Goal: Information Seeking & Learning: Learn about a topic

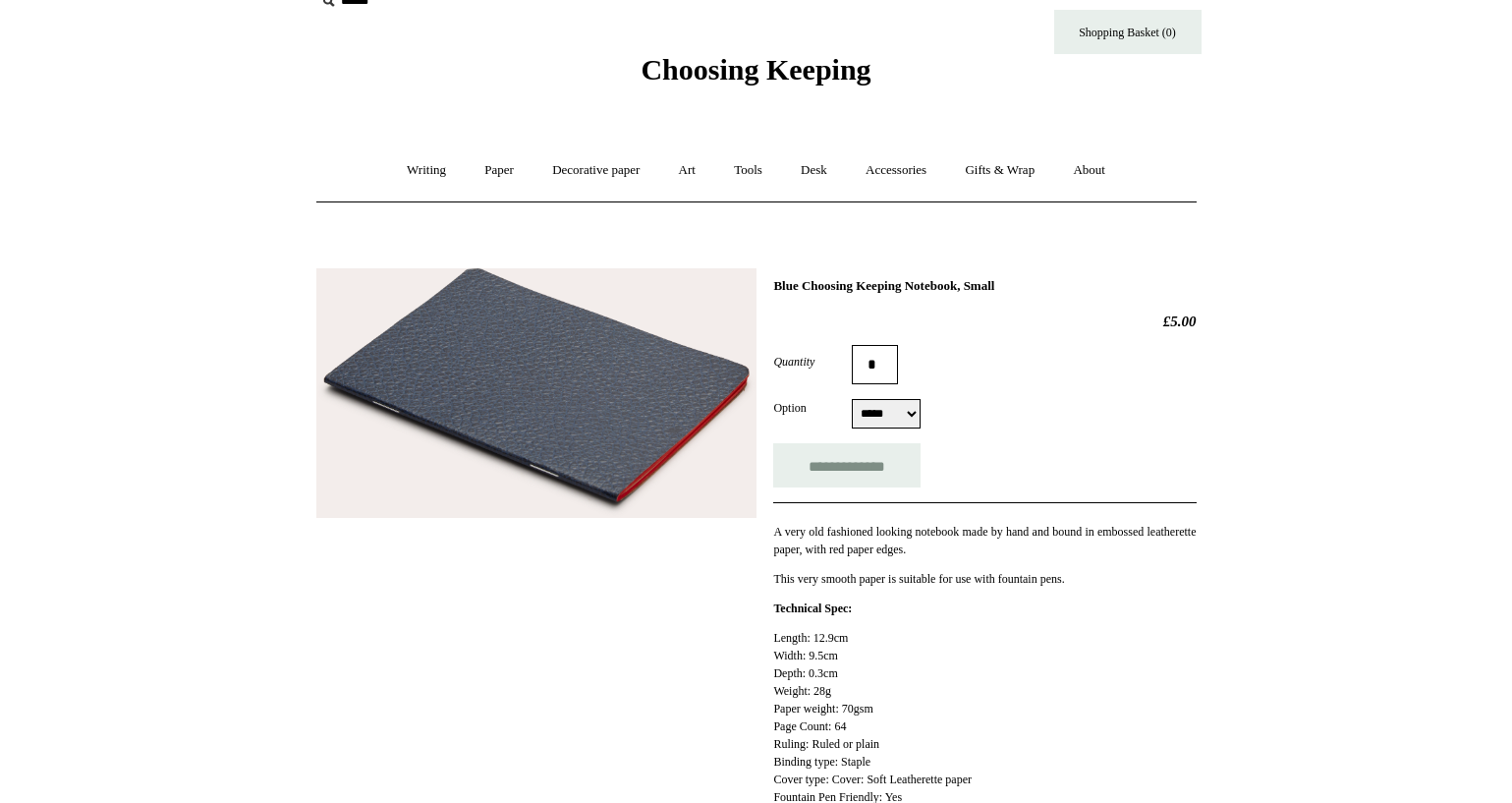
scroll to position [34, 0]
click at [804, 729] on p "Length: 12.9cm Width: 9.5cm Depth: 0.3cm Weight: 28g Paper weight: 70gsm Page C…" at bounding box center [984, 734] width 422 height 213
click at [887, 667] on p "Length: 12.9cm Width: 9.5cm Depth: 0.3cm Weight: 28g Paper weight: 70gsm Page C…" at bounding box center [984, 734] width 422 height 213
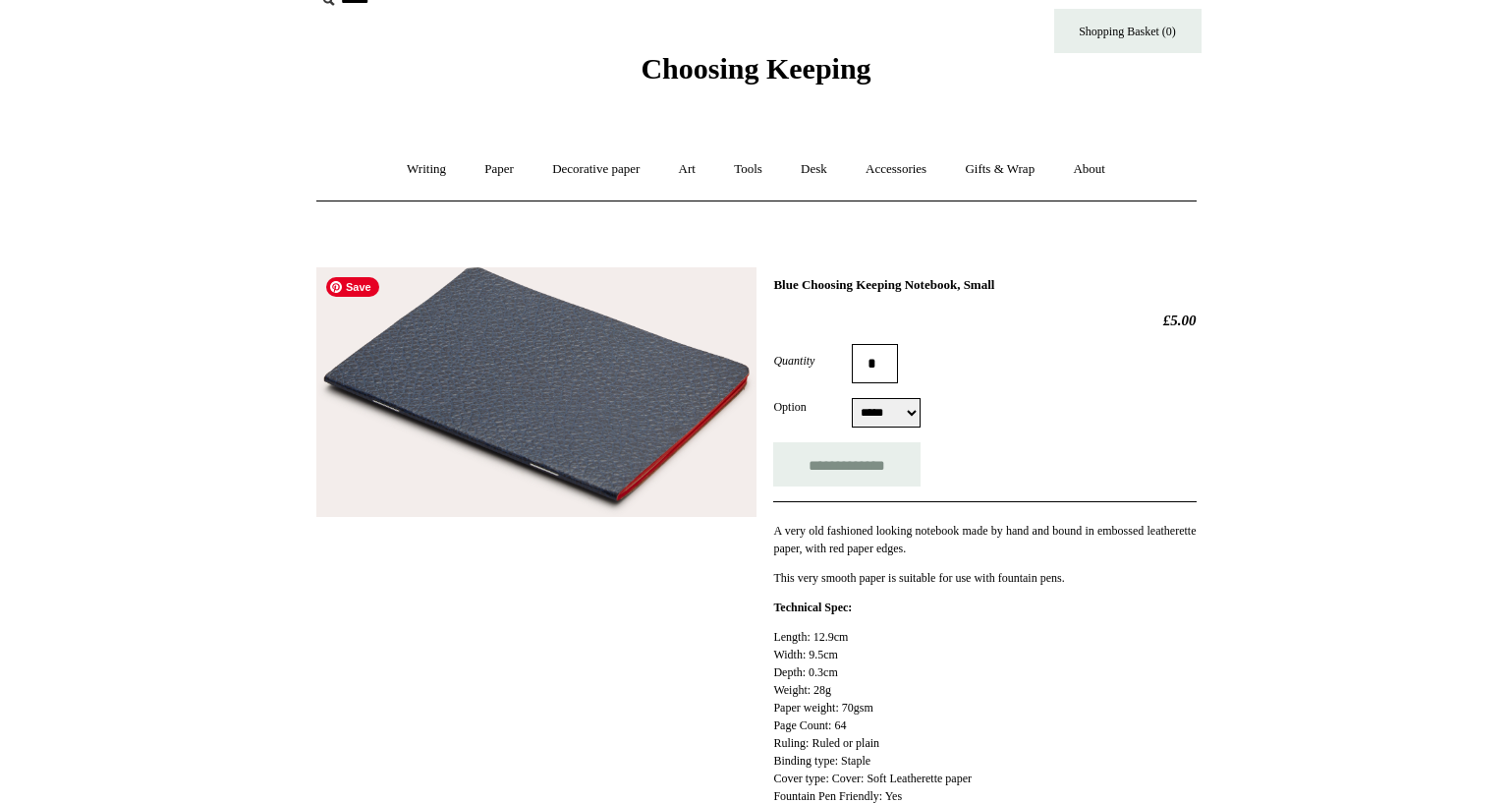
click at [735, 462] on img at bounding box center [536, 393] width 440 height 251
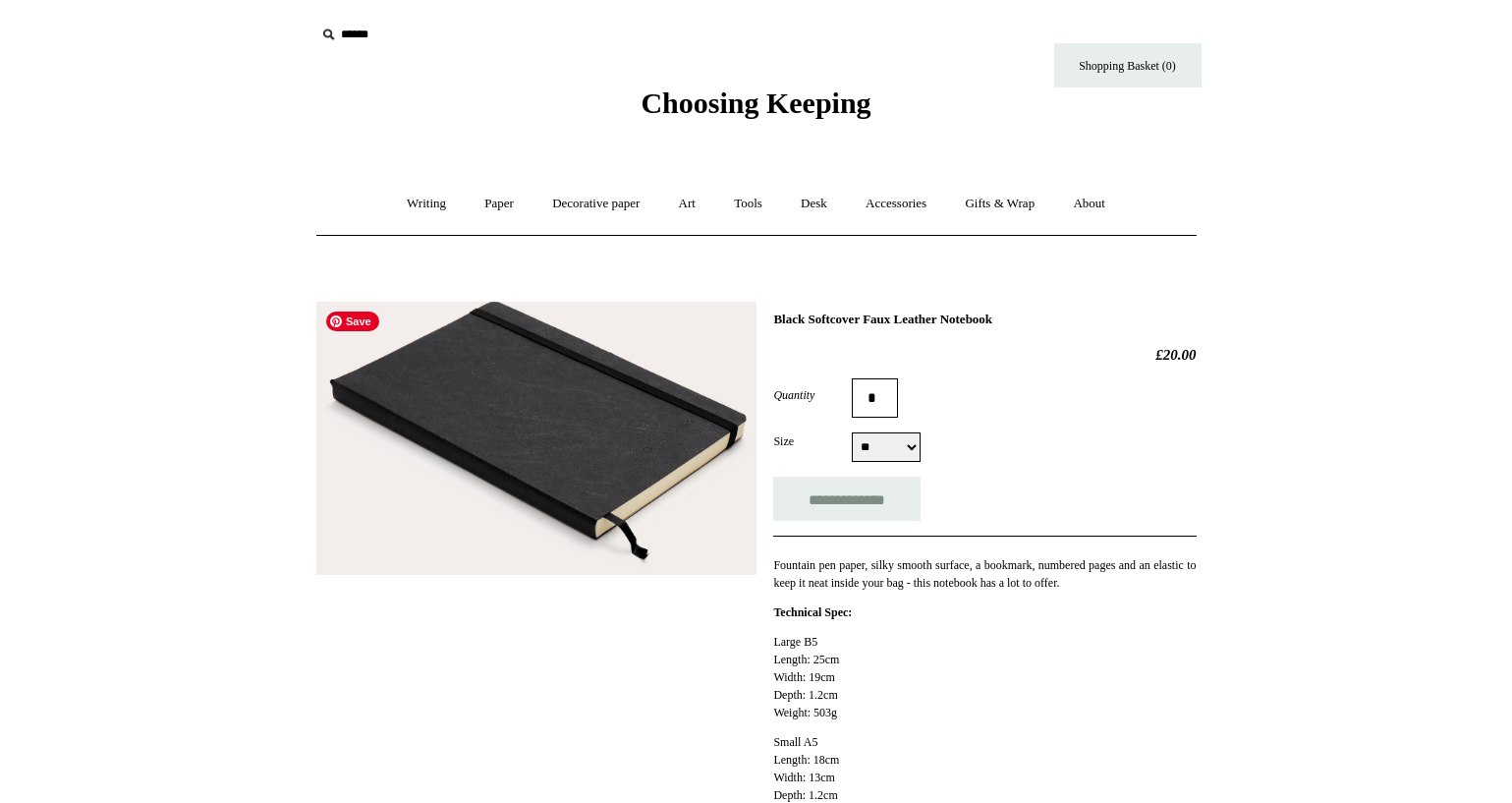
click at [640, 403] on img at bounding box center [536, 438] width 440 height 274
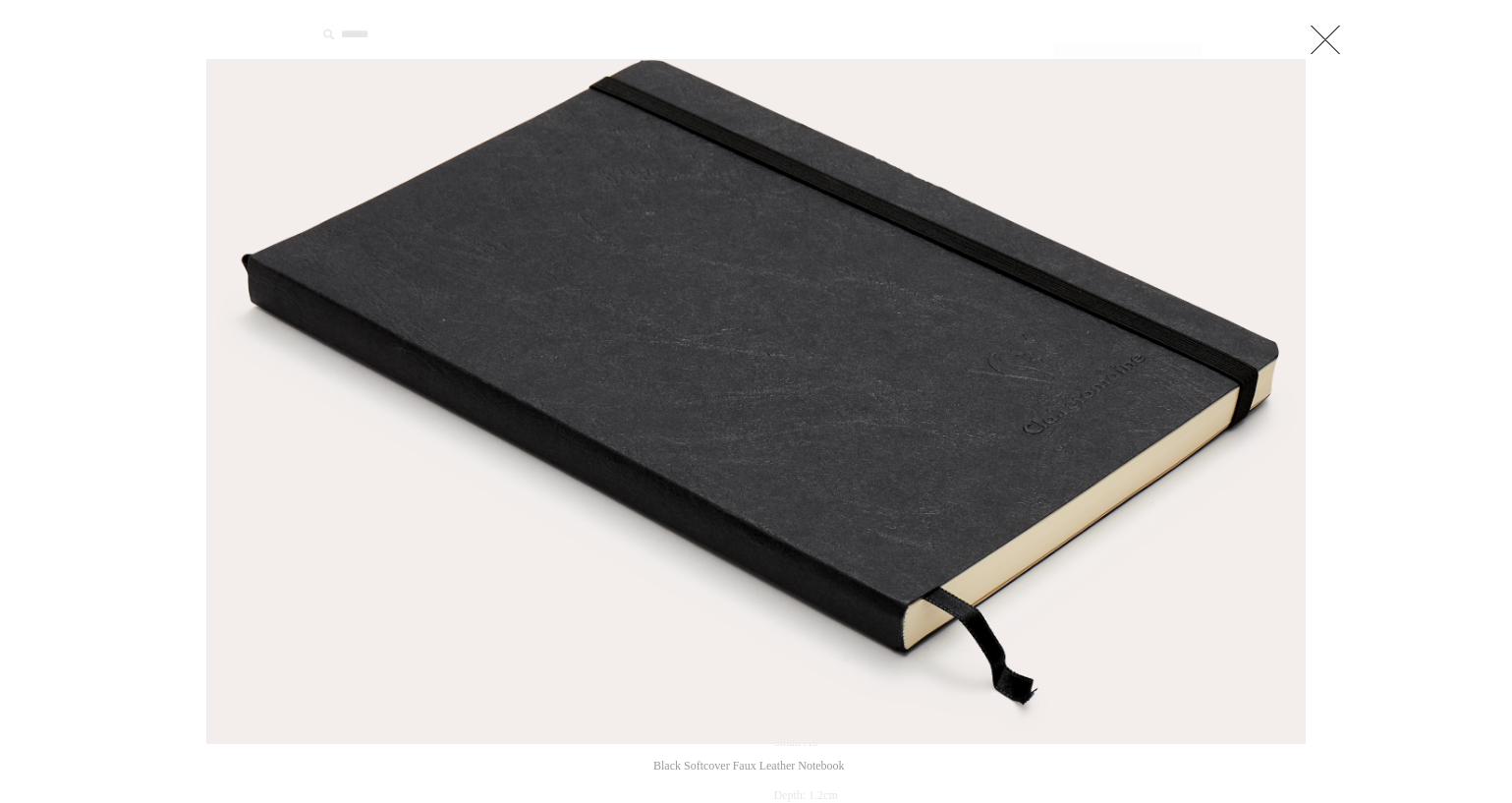
click at [1317, 42] on link at bounding box center [1325, 39] width 39 height 39
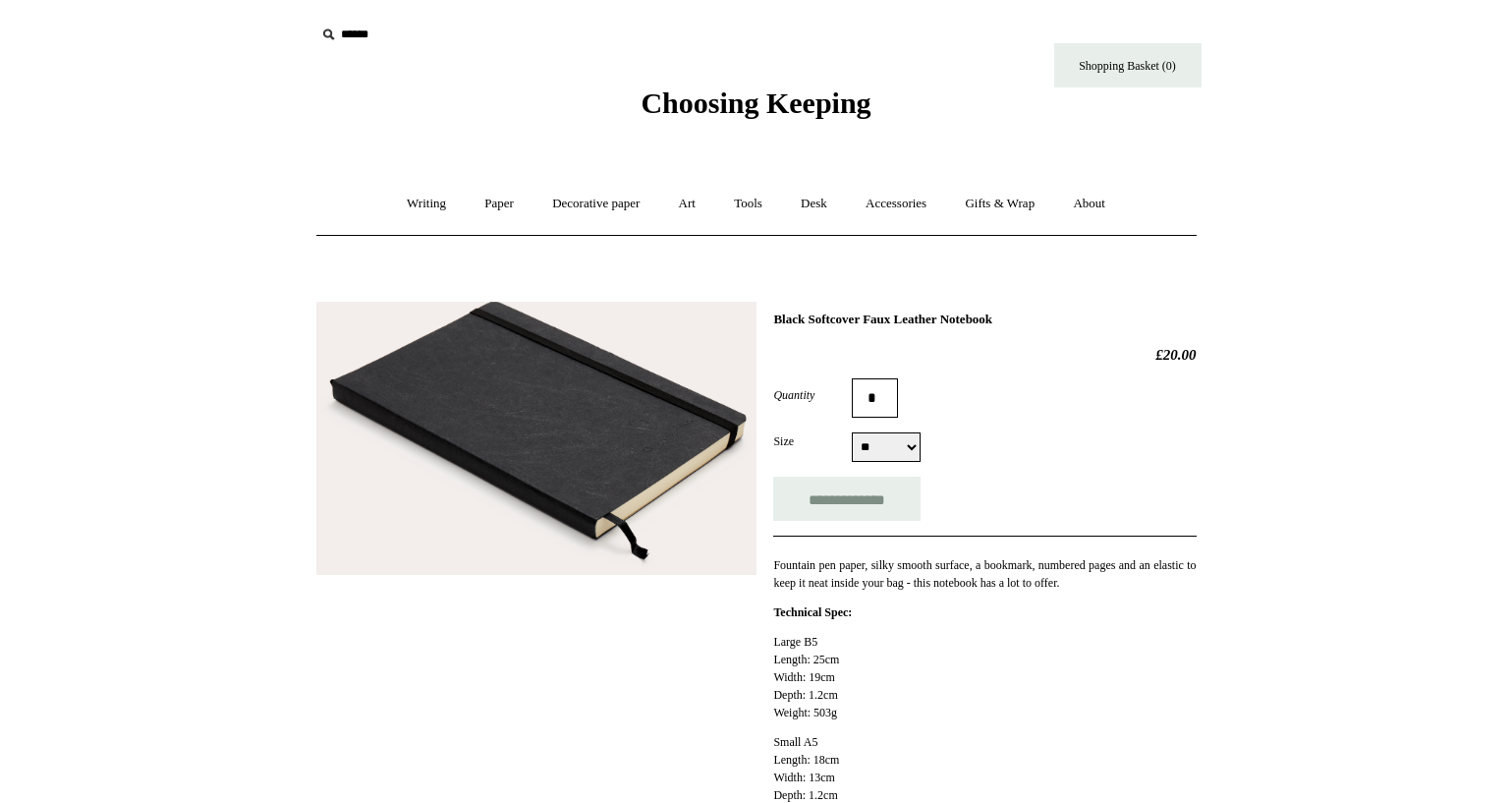
click at [812, 695] on p "Large B5 Length: 25cm Width: 19cm Depth: 1.2cm Weight: 503g" at bounding box center [984, 677] width 422 height 89
click at [872, 696] on p "Large B5 Length: 25cm Width: 19cm Depth: 1.2cm Weight: 503g" at bounding box center [984, 677] width 422 height 89
click at [848, 639] on p "Large B5 Length: 25cm Width: 19cm Depth: 1.2cm Weight: 503g" at bounding box center [984, 677] width 422 height 89
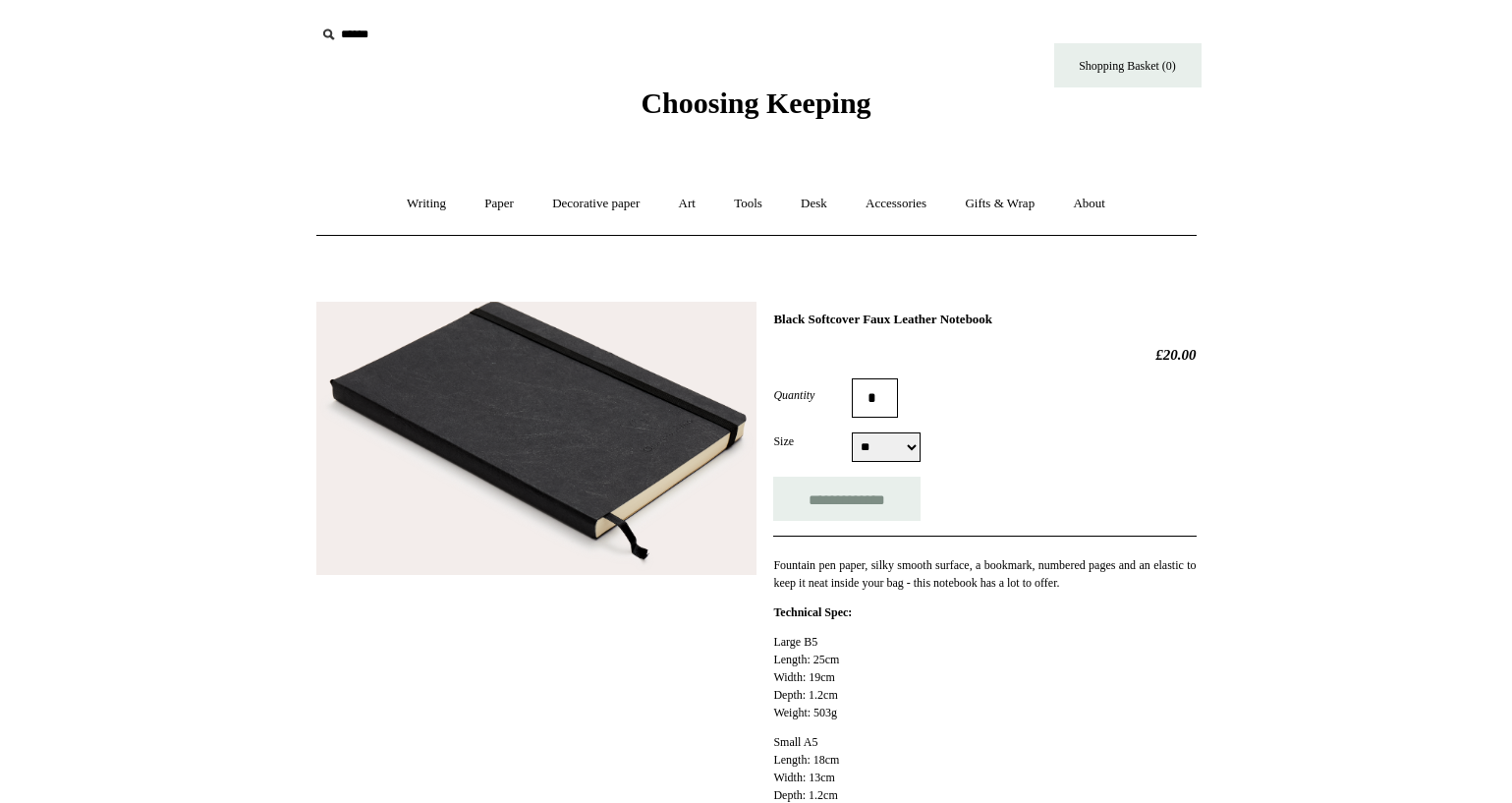
click at [848, 639] on p "Large B5 Length: 25cm Width: 19cm Depth: 1.2cm Weight: 503g" at bounding box center [984, 677] width 422 height 89
click at [913, 697] on p "Large B5 Length: 25cm Width: 19cm Depth: 1.2cm Weight: 503g" at bounding box center [984, 677] width 422 height 89
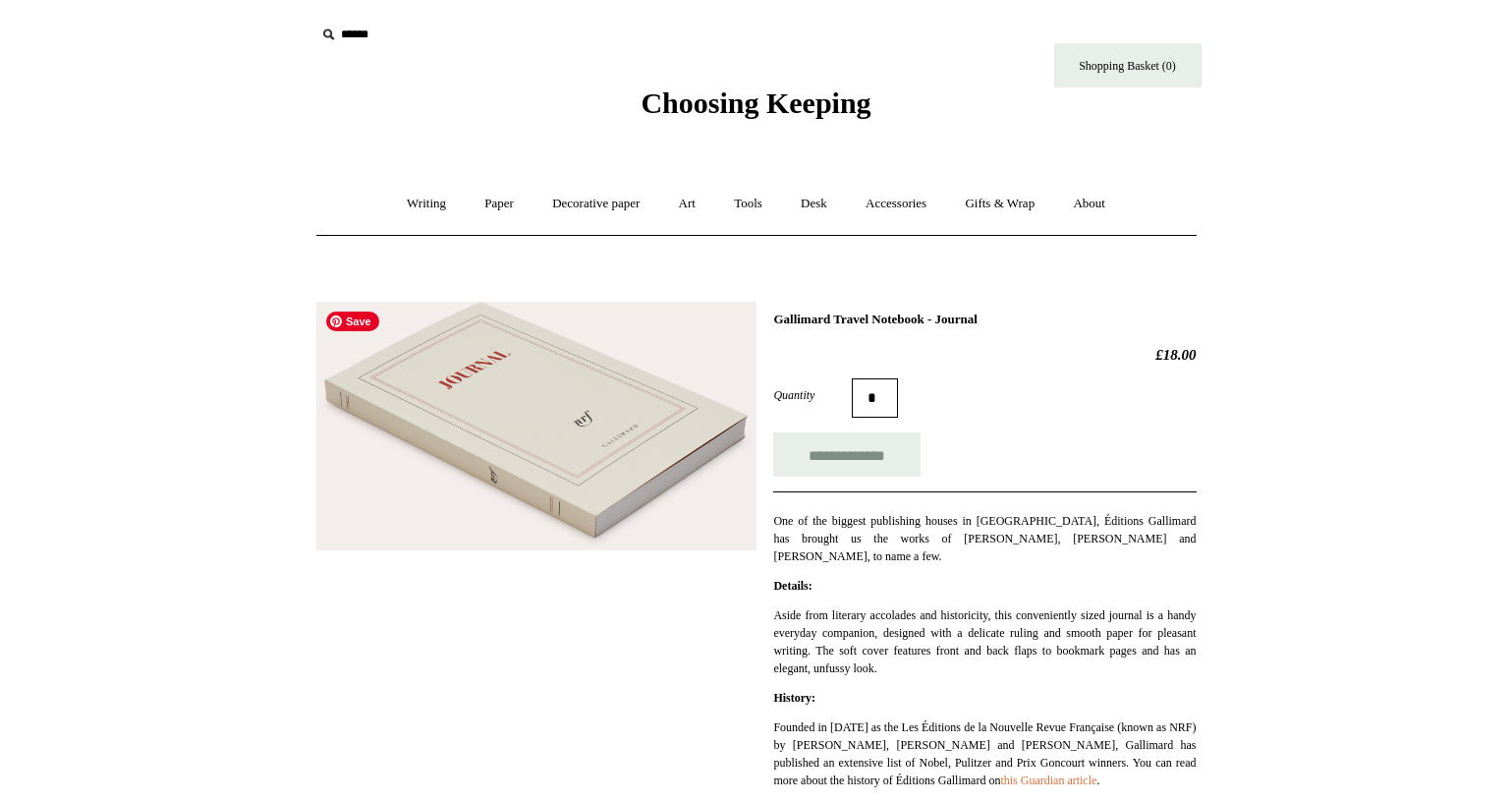
click at [619, 418] on img at bounding box center [536, 425] width 440 height 249
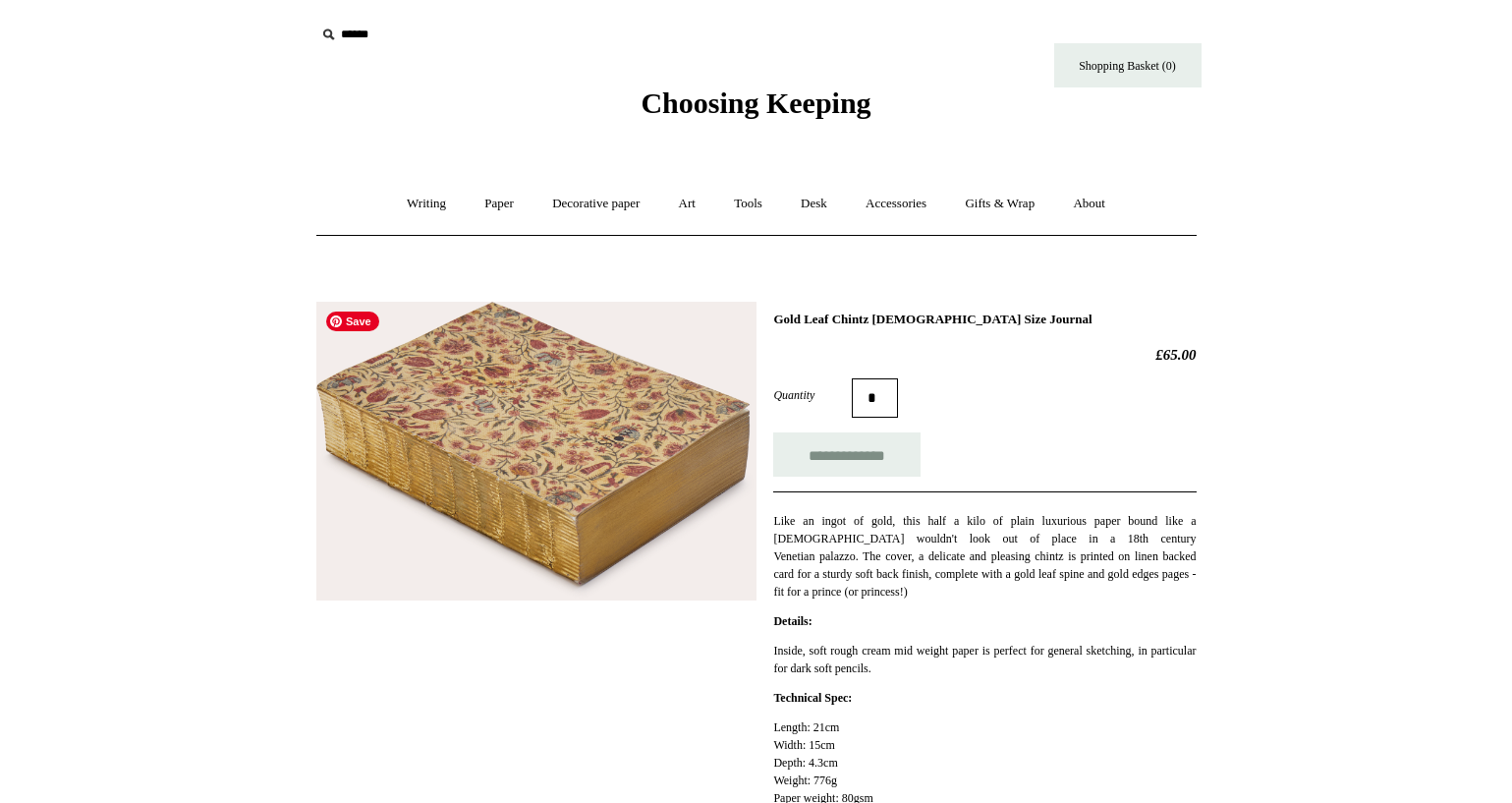
click at [612, 549] on img at bounding box center [536, 450] width 440 height 299
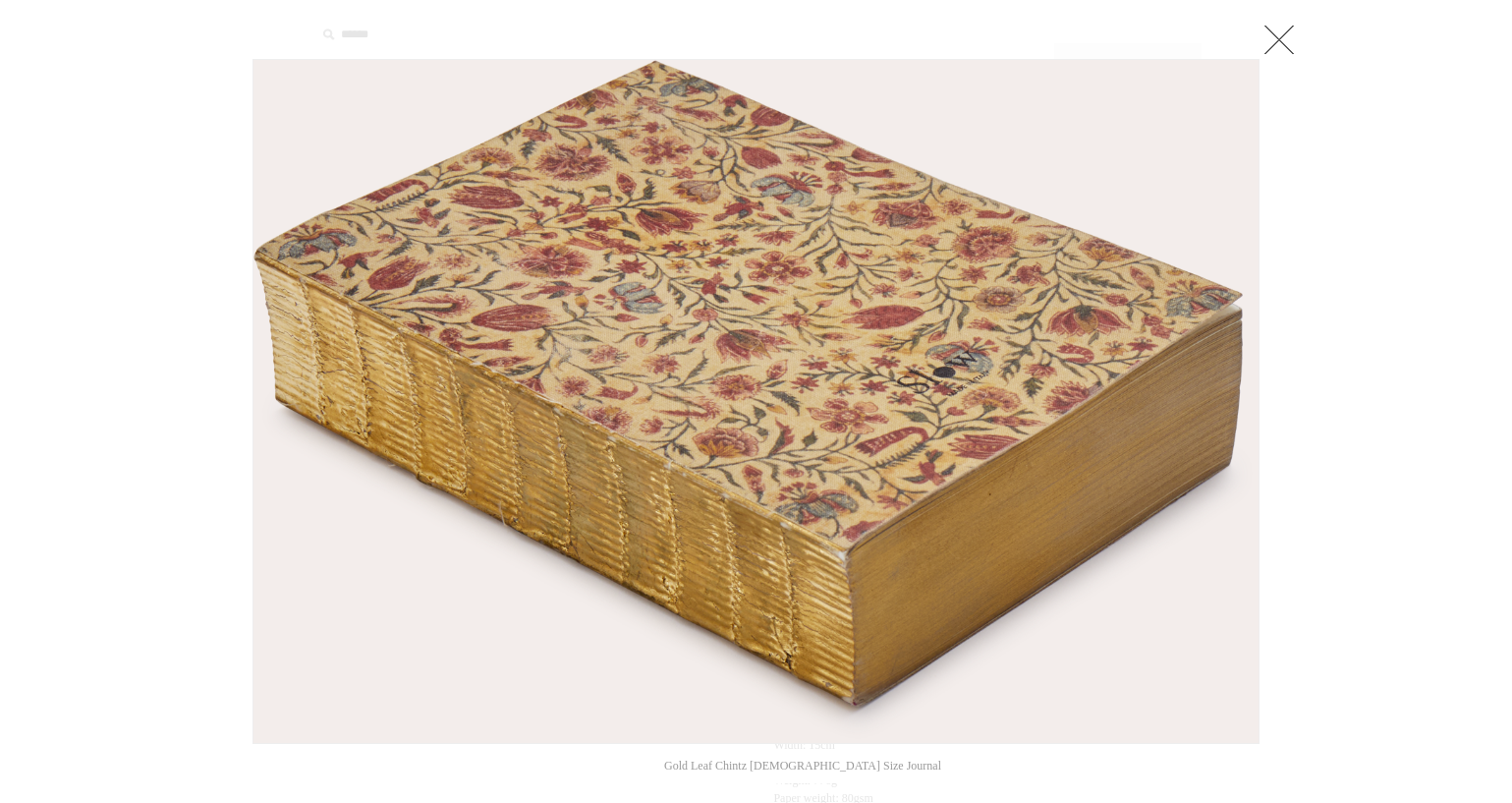
click at [1250, 51] on div at bounding box center [756, 49] width 1007 height 20
click at [1283, 33] on link at bounding box center [1278, 39] width 39 height 39
